Goal: Task Accomplishment & Management: Manage account settings

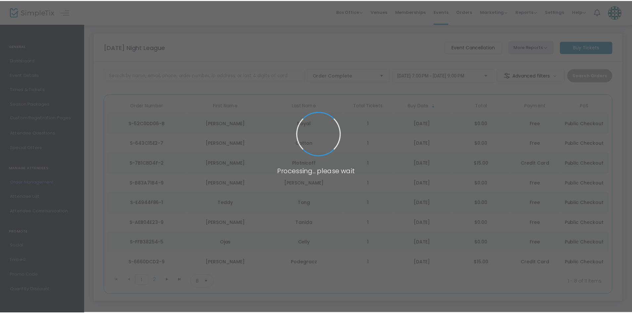
scroll to position [32, 0]
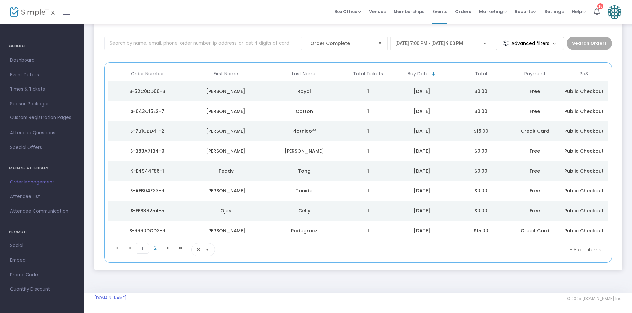
click at [427, 44] on span "[DATE] 7:00 PM - [DATE] 9:00 PM" at bounding box center [429, 43] width 68 height 5
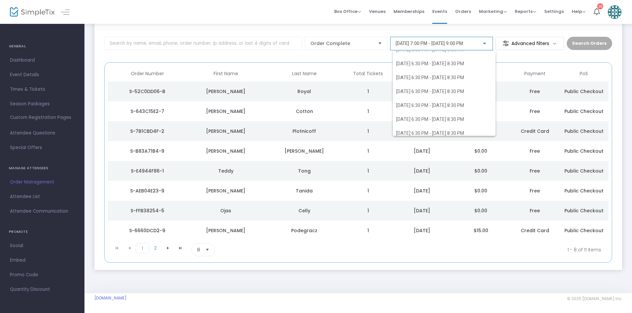
scroll to position [1070, 0]
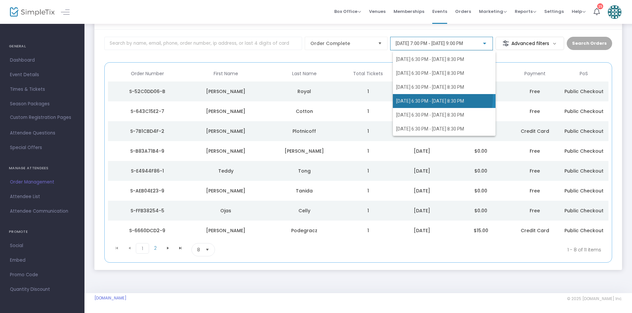
click at [409, 96] on span "[DATE] 6:30 PM - [DATE] 8:30 PM" at bounding box center [444, 101] width 96 height 14
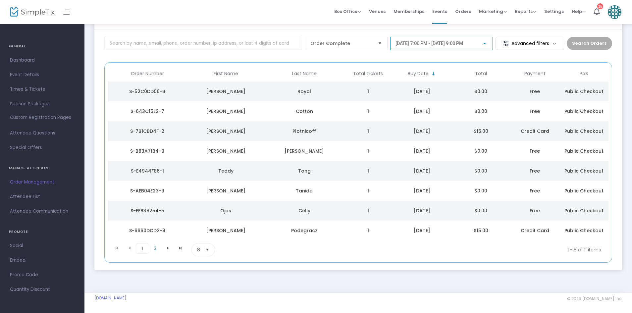
scroll to position [1033, 0]
click at [25, 195] on span "Attendee List" at bounding box center [42, 196] width 65 height 9
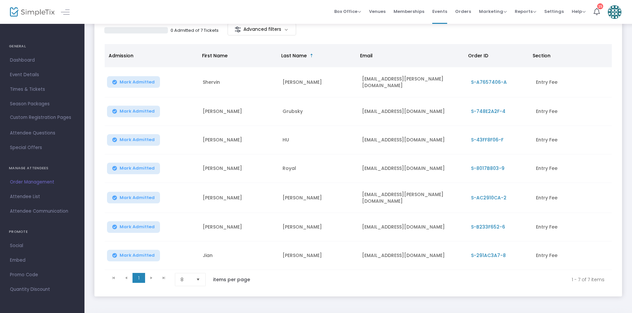
scroll to position [66, 0]
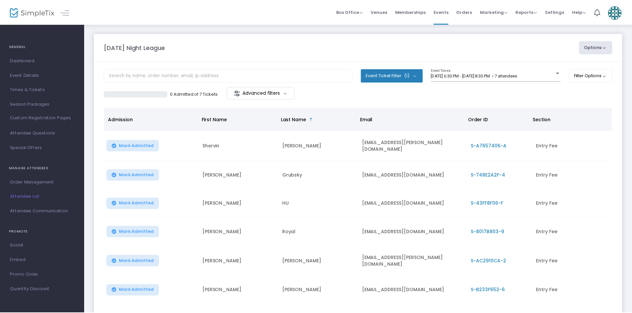
scroll to position [66, 0]
